Goal: Transaction & Acquisition: Purchase product/service

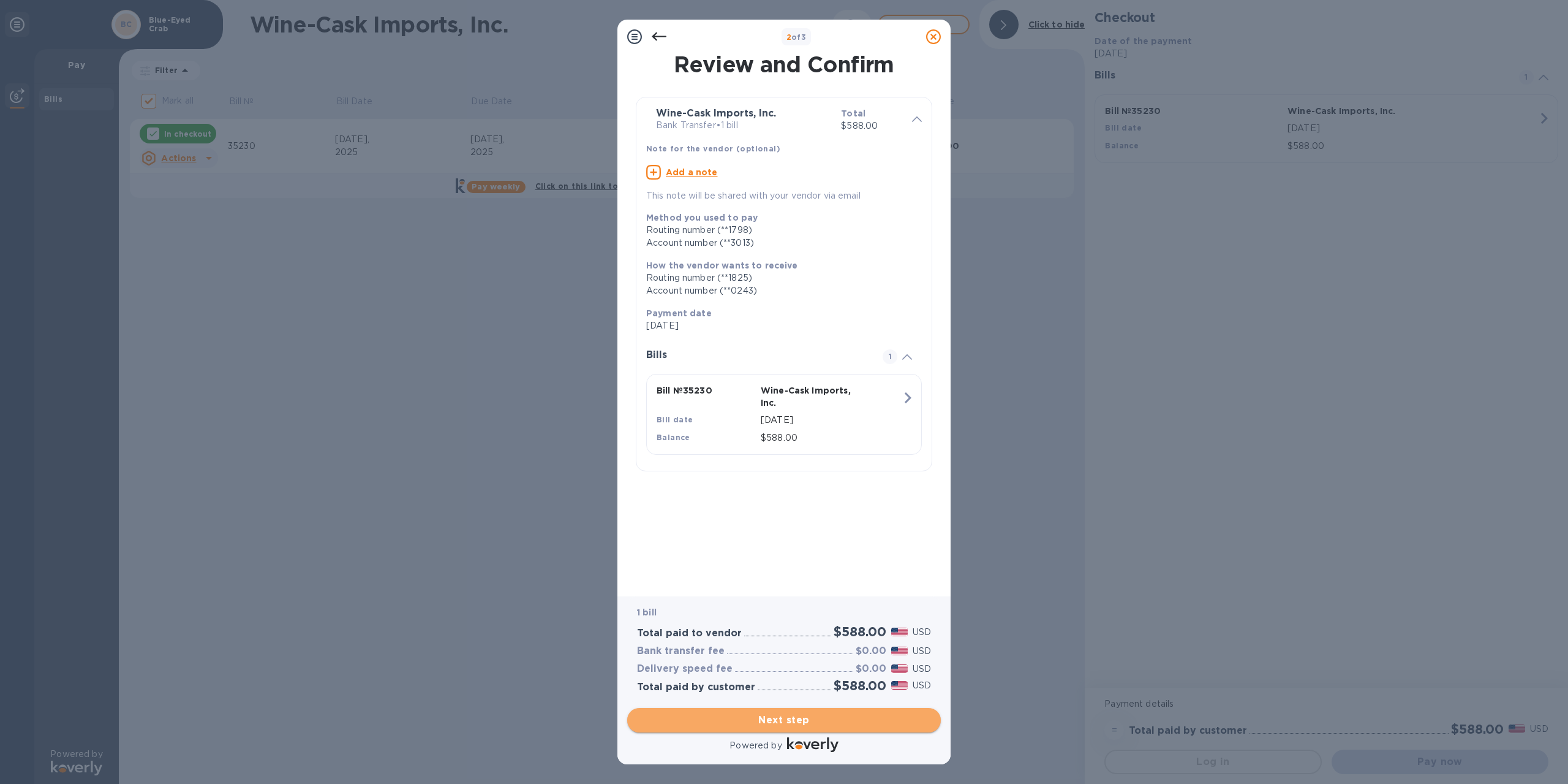
click at [801, 724] on span "Next step" at bounding box center [784, 720] width 294 height 15
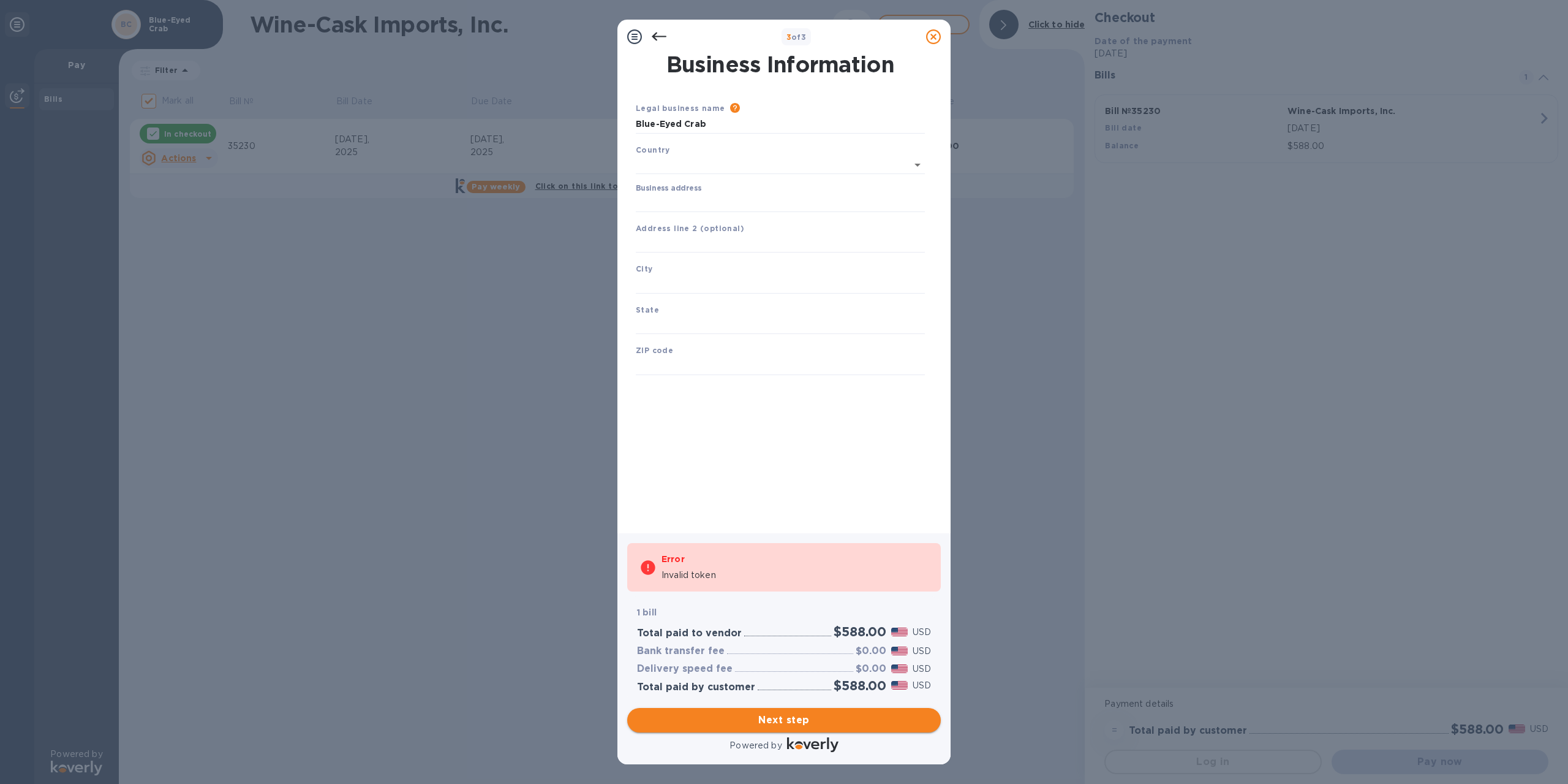
type input "[GEOGRAPHIC_DATA]"
click at [702, 201] on input "Business address" at bounding box center [781, 200] width 289 height 19
type input "[STREET_ADDRESS]"
click at [715, 288] on input "text" at bounding box center [781, 282] width 289 height 19
click at [710, 279] on input "text" at bounding box center [781, 282] width 289 height 19
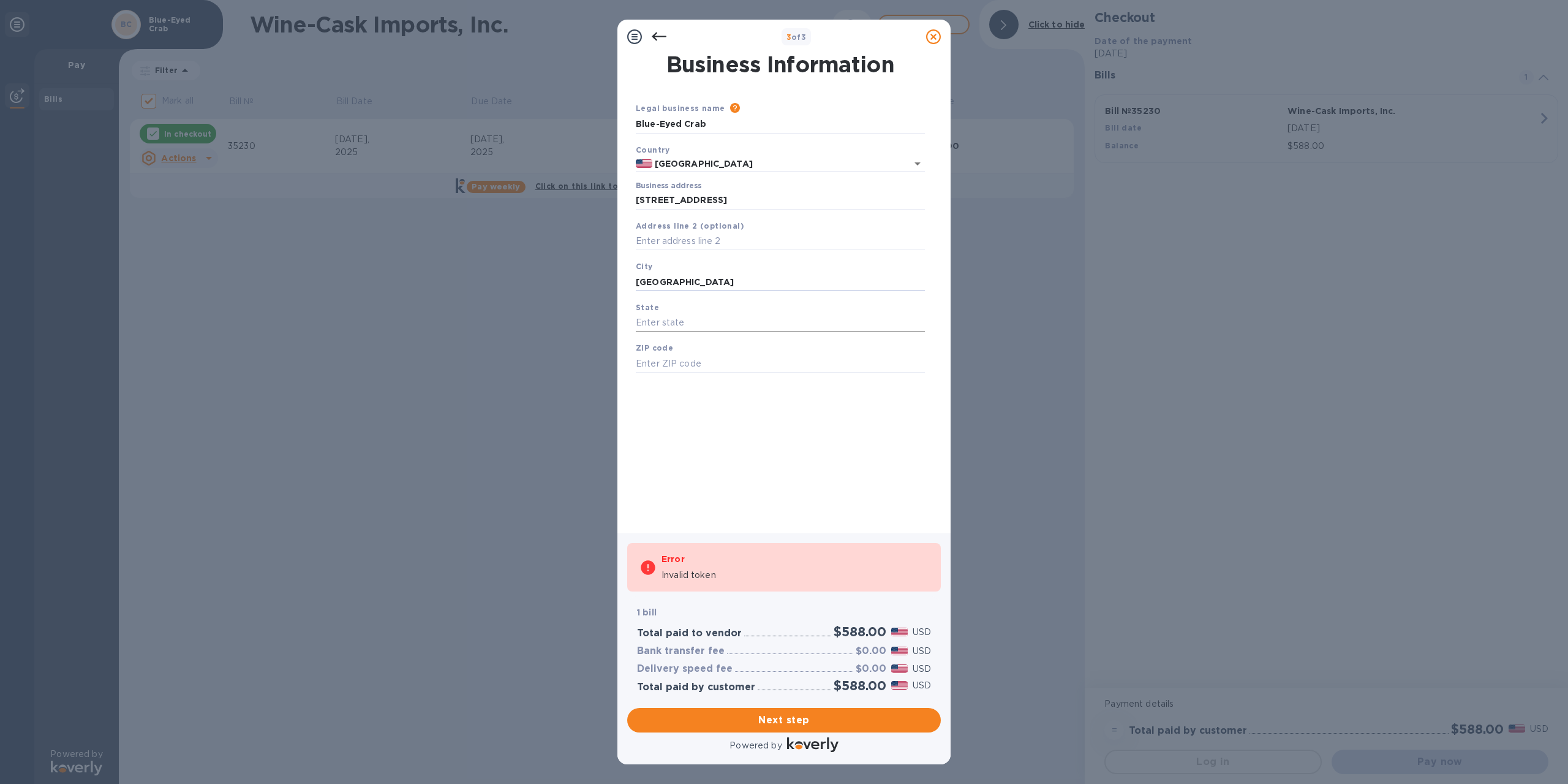
type input "[GEOGRAPHIC_DATA]"
click at [676, 317] on input "text" at bounding box center [781, 323] width 289 height 19
type input "MA"
click at [689, 362] on input "text" at bounding box center [781, 363] width 289 height 19
type input "02360"
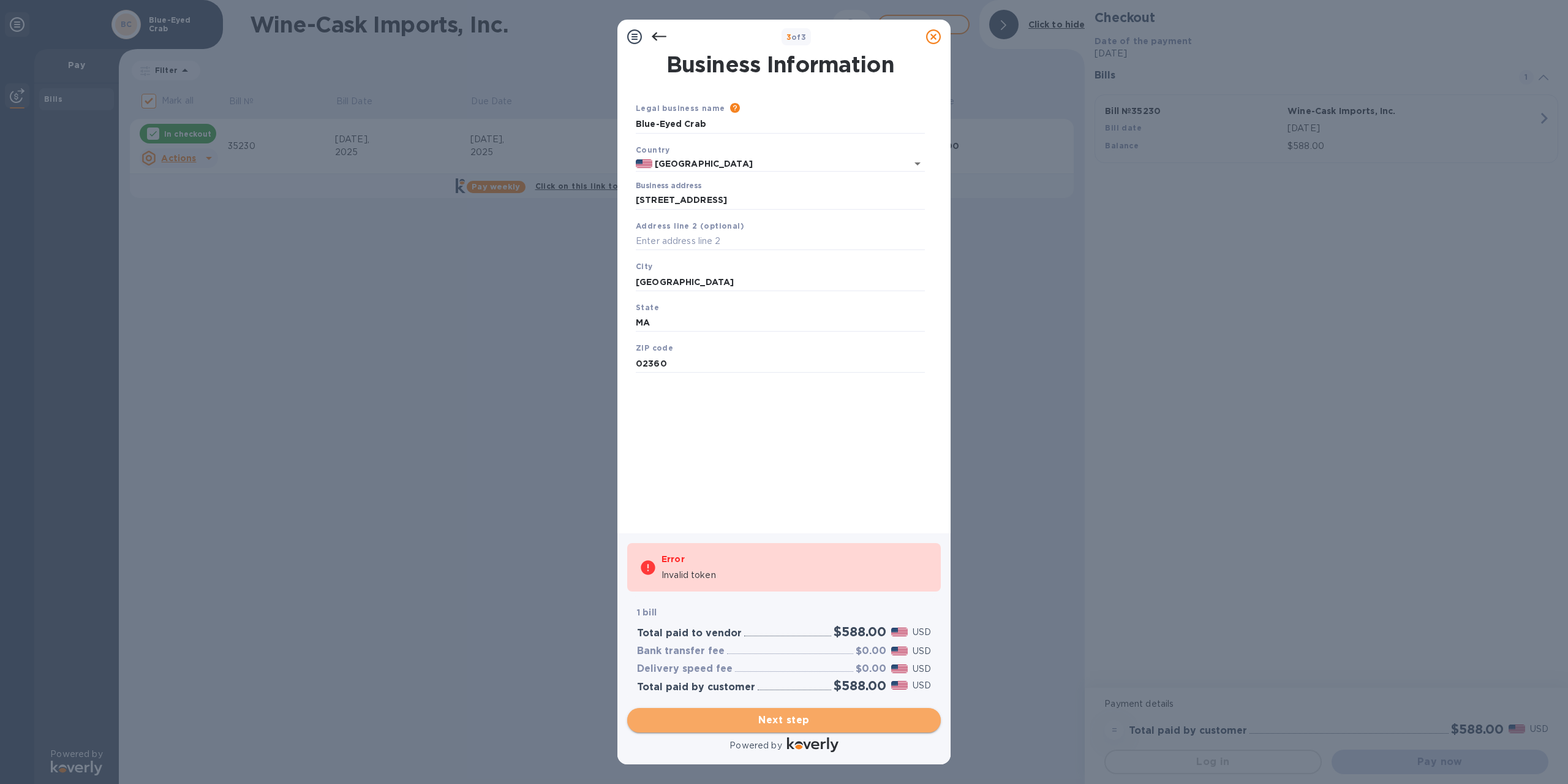
click at [784, 715] on span "Next step" at bounding box center [784, 720] width 294 height 15
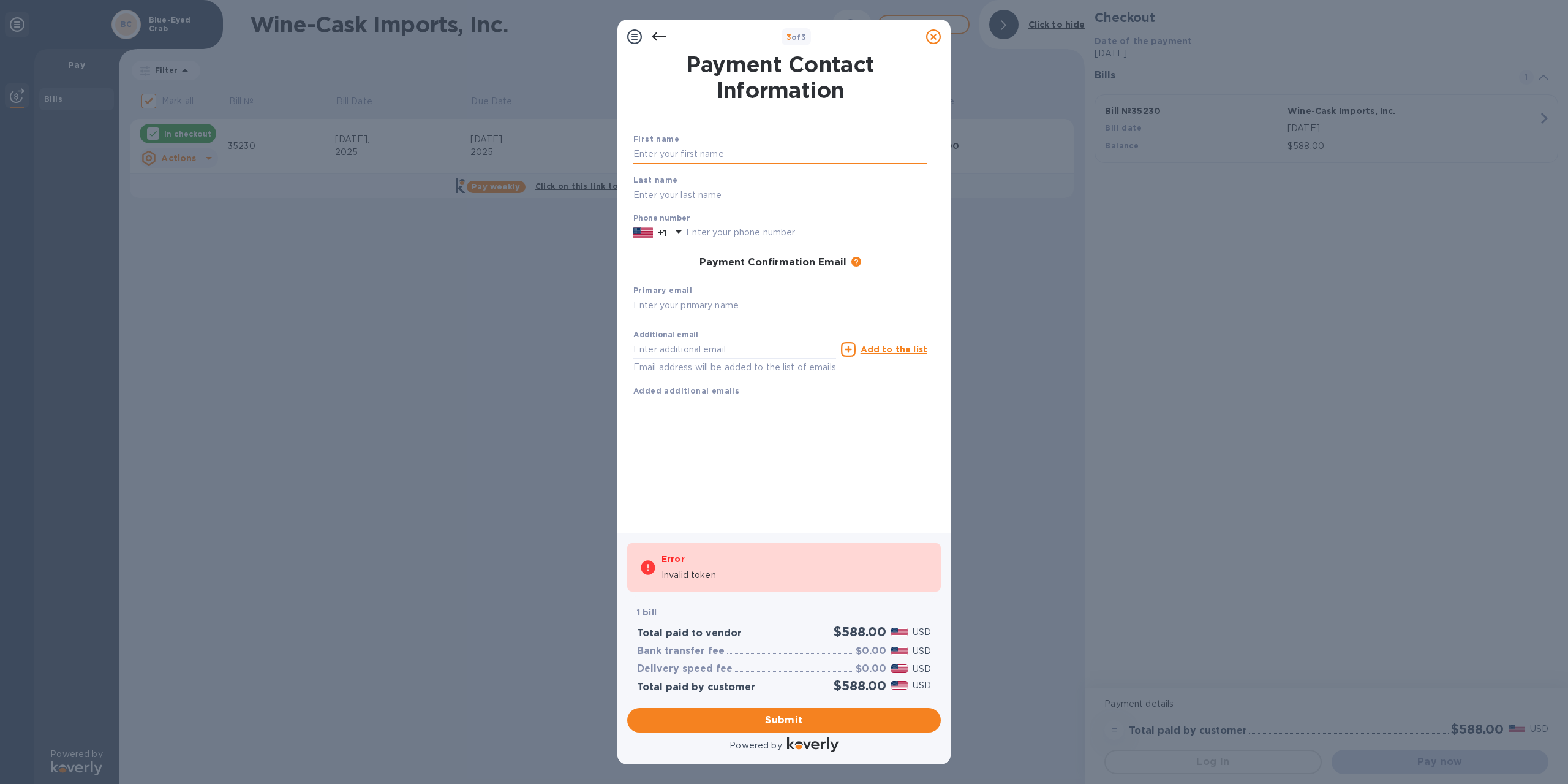
click at [707, 152] on input "text" at bounding box center [781, 155] width 294 height 19
type input "[PERSON_NAME]"
type input "6176451249"
type input "[EMAIL_ADDRESS][DOMAIN_NAME]"
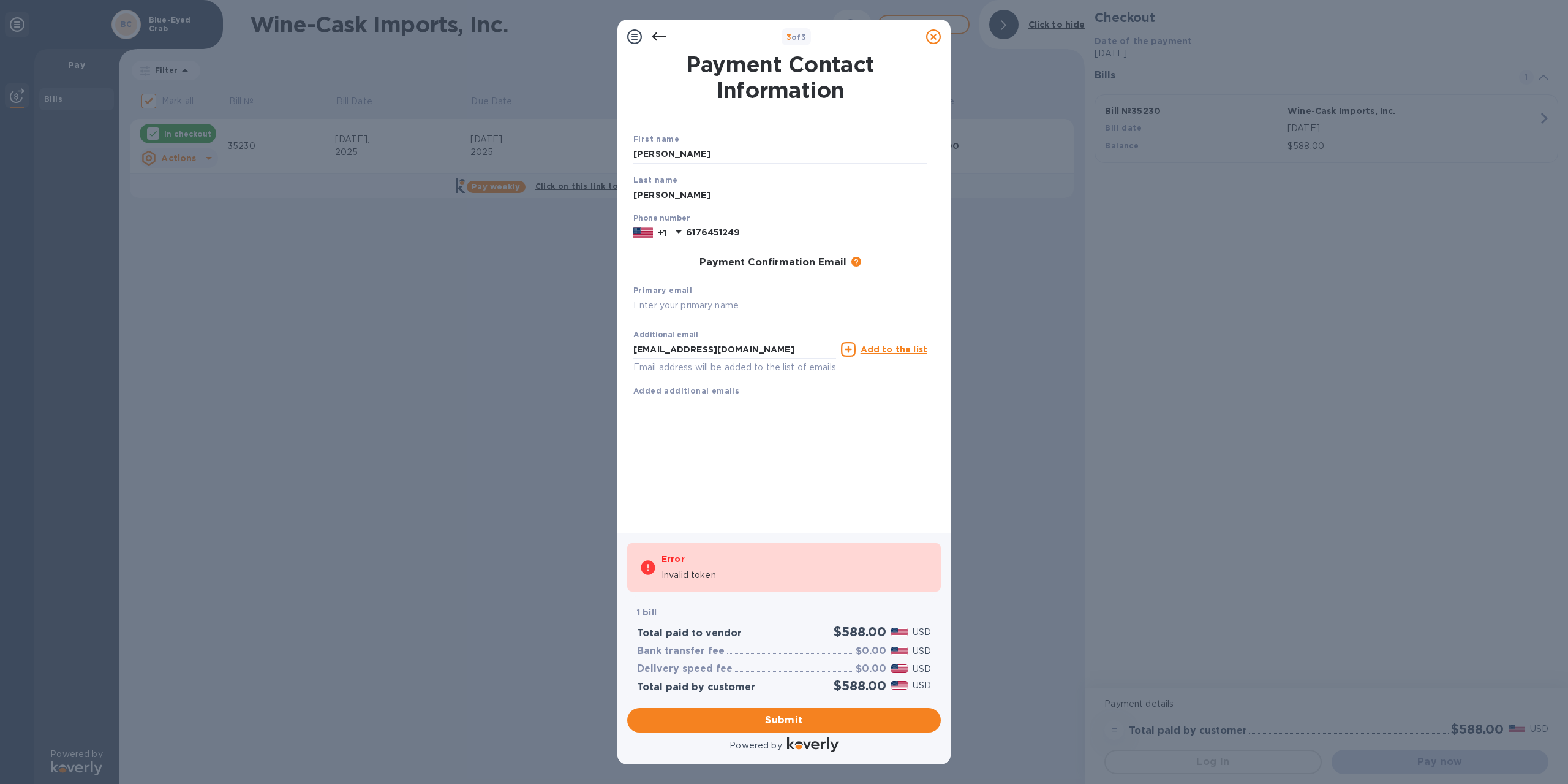
click at [696, 305] on input "text" at bounding box center [781, 306] width 294 height 19
type input "[EMAIL_ADDRESS][DOMAIN_NAME]"
click at [743, 724] on span "Submit" at bounding box center [784, 720] width 294 height 15
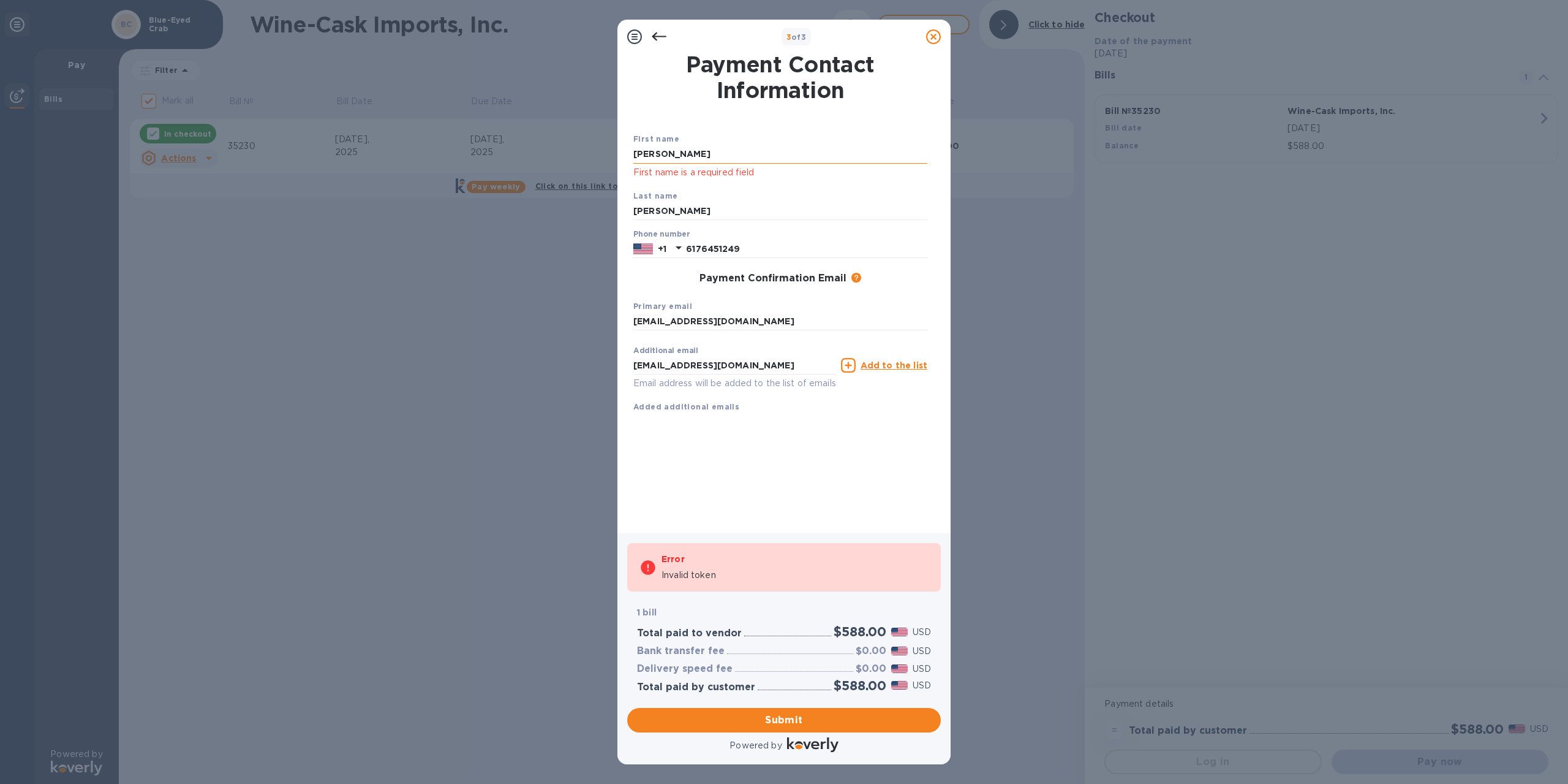
click at [707, 156] on input "[PERSON_NAME]" at bounding box center [781, 155] width 294 height 19
type input "[PERSON_NAME]"
click at [756, 725] on span "Submit" at bounding box center [784, 720] width 294 height 15
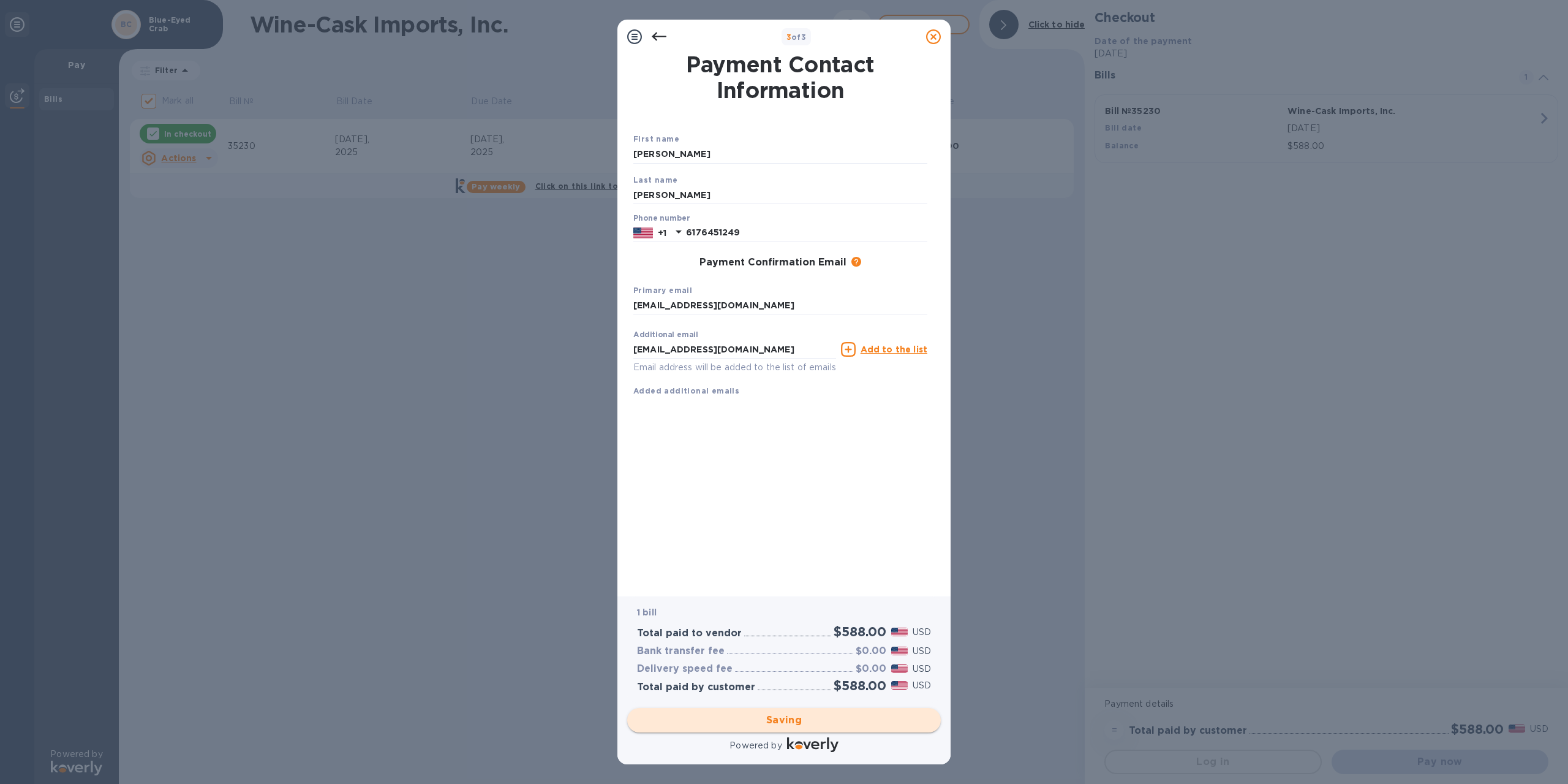
checkbox input "false"
